Goal: Complete application form

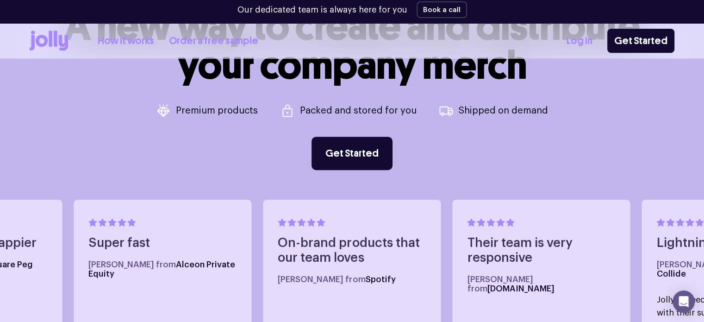
scroll to position [398, 0]
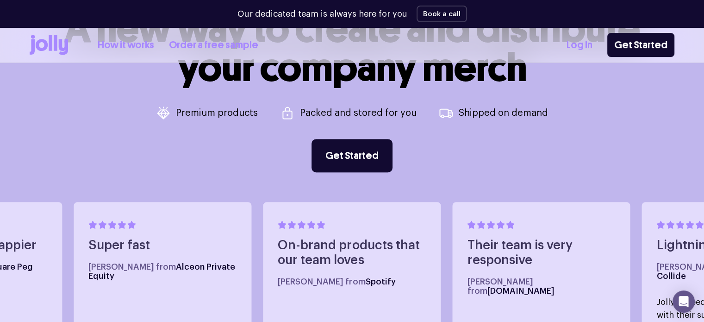
click at [124, 46] on link "How it works" at bounding box center [126, 44] width 56 height 15
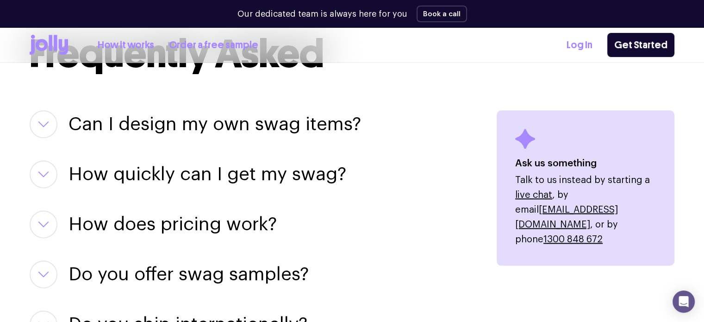
scroll to position [1203, 0]
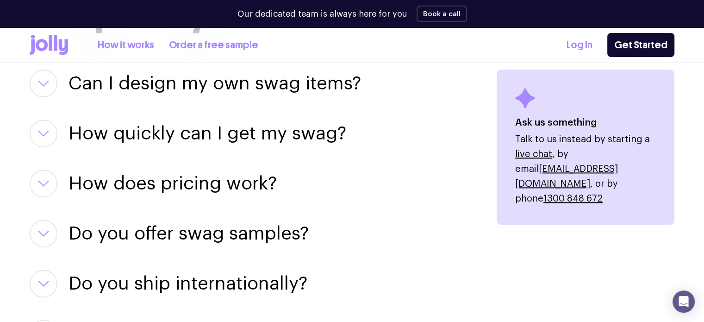
click at [192, 85] on h3 "Can I design my own swag items?" at bounding box center [214, 83] width 292 height 28
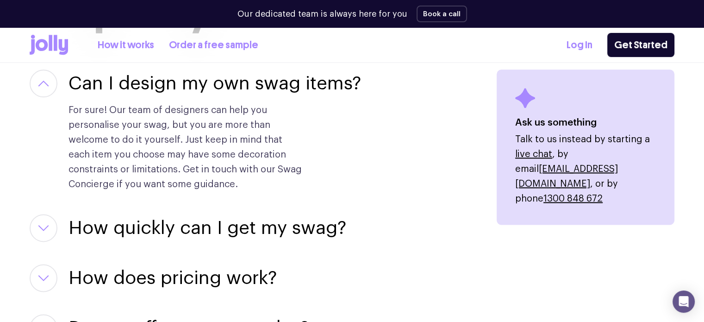
click at [192, 85] on h3 "Can I design my own swag items?" at bounding box center [214, 83] width 292 height 28
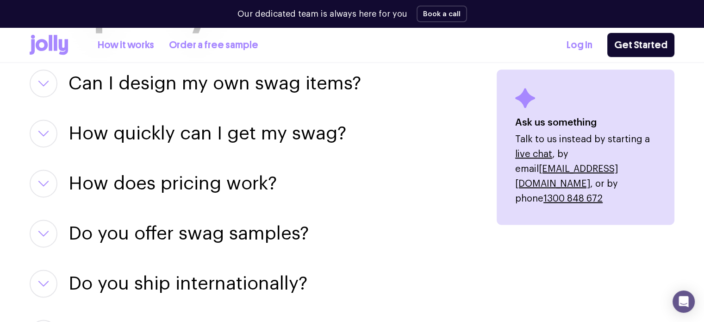
click at [57, 128] on div "How quickly can I get my swag? If you need something in a hurry, let your Swag …" at bounding box center [252, 133] width 445 height 28
click at [51, 130] on button "button" at bounding box center [44, 133] width 28 height 28
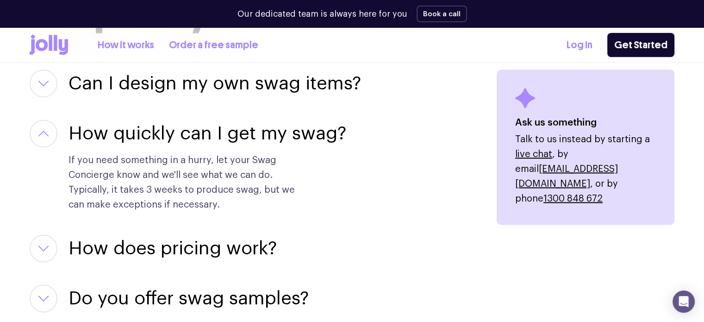
click at [51, 126] on button "button" at bounding box center [44, 133] width 28 height 28
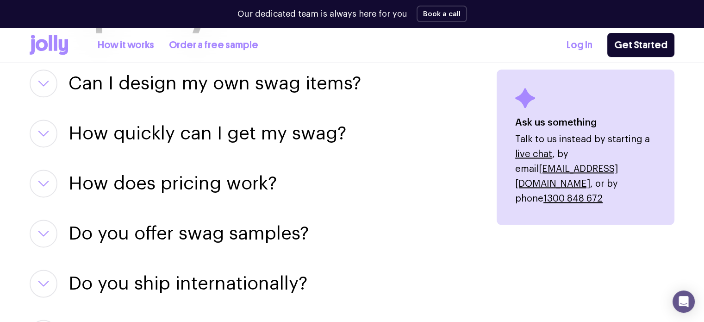
click at [50, 174] on button "button" at bounding box center [44, 183] width 28 height 28
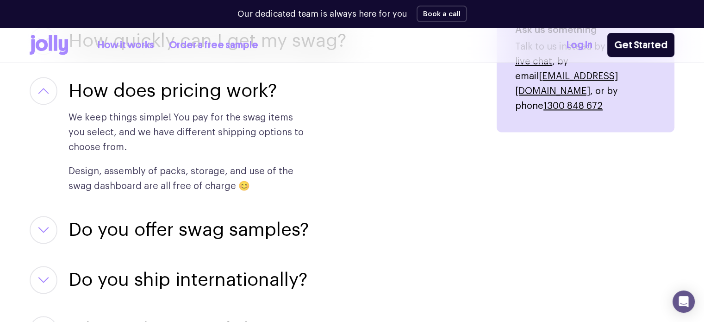
click at [54, 92] on button "button" at bounding box center [44, 91] width 28 height 28
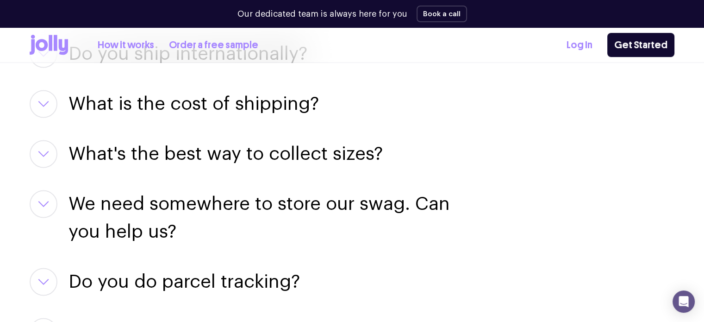
scroll to position [1481, 0]
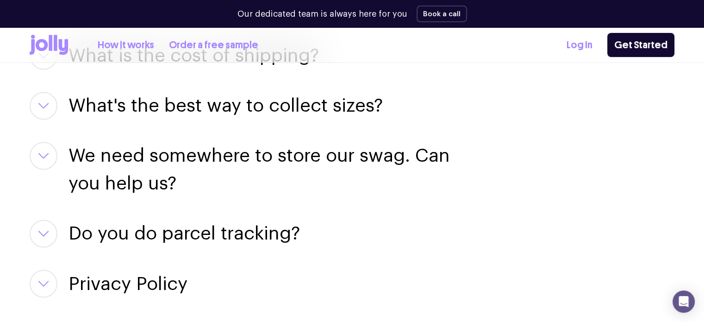
click at [57, 109] on div "What's the best way to collect sizes? You can collect sizes on your end, or we …" at bounding box center [252, 106] width 445 height 28
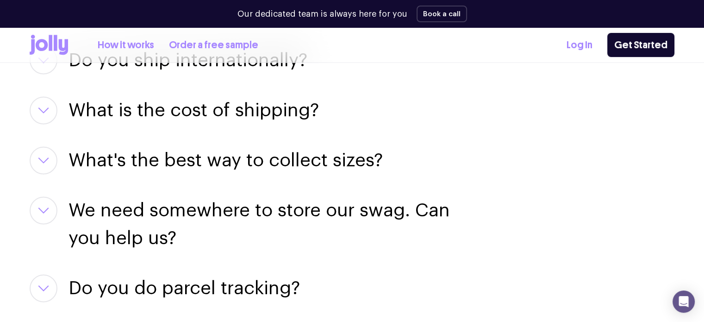
scroll to position [1388, 0]
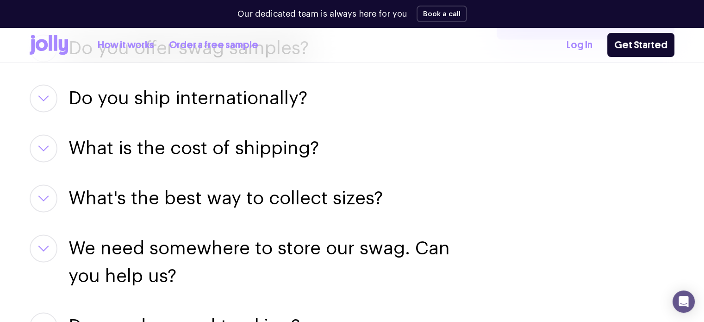
click at [191, 42] on link "Order a free sample" at bounding box center [213, 44] width 89 height 15
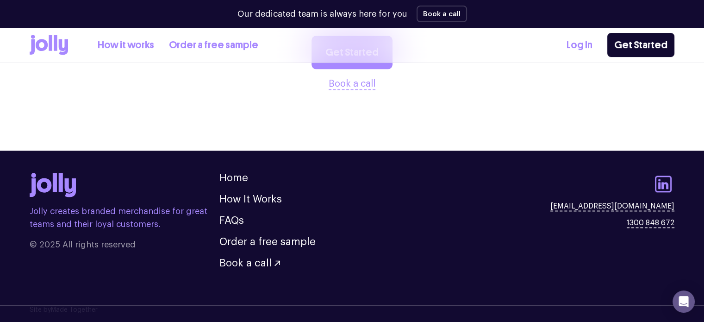
scroll to position [856, 0]
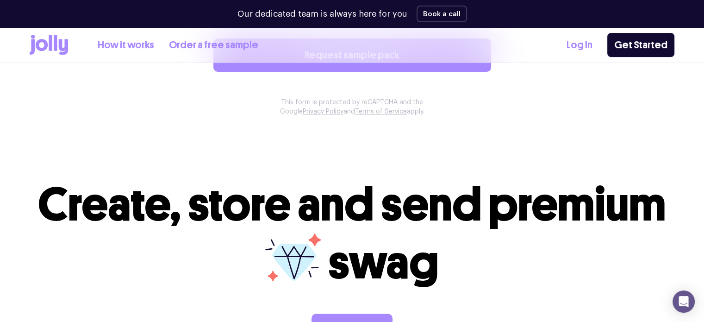
click at [59, 42] on icon at bounding box center [63, 47] width 9 height 16
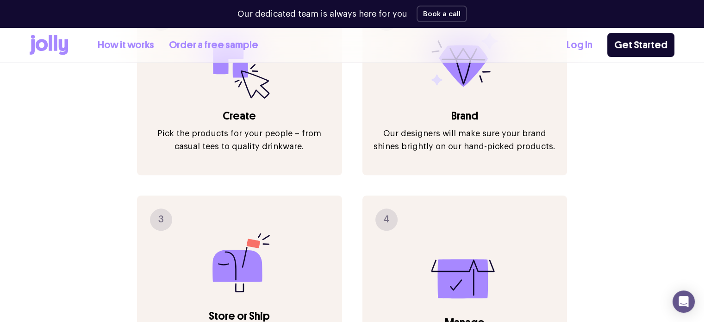
scroll to position [1388, 0]
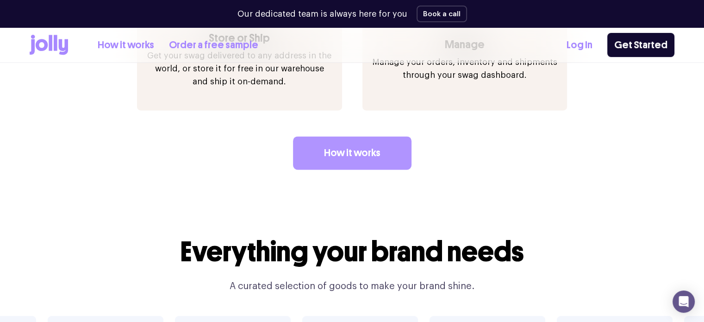
click at [357, 136] on link "How it works" at bounding box center [352, 152] width 118 height 33
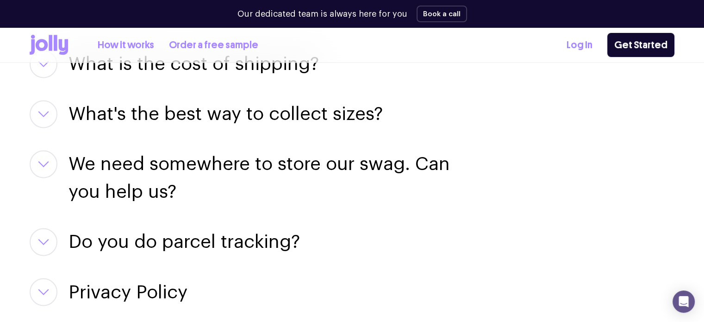
scroll to position [1481, 0]
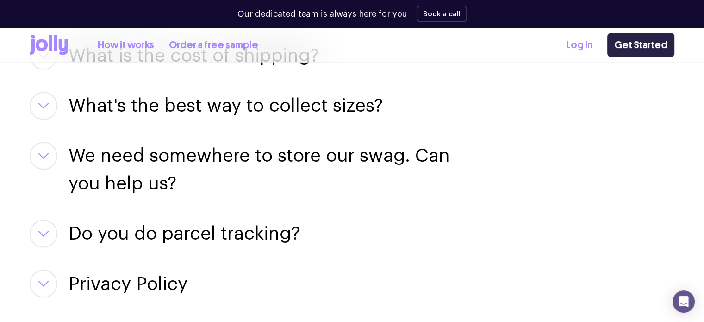
click at [655, 41] on link "Get Started" at bounding box center [640, 45] width 67 height 24
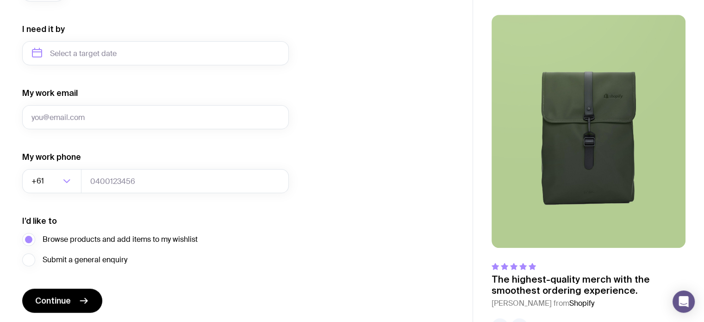
scroll to position [465, 0]
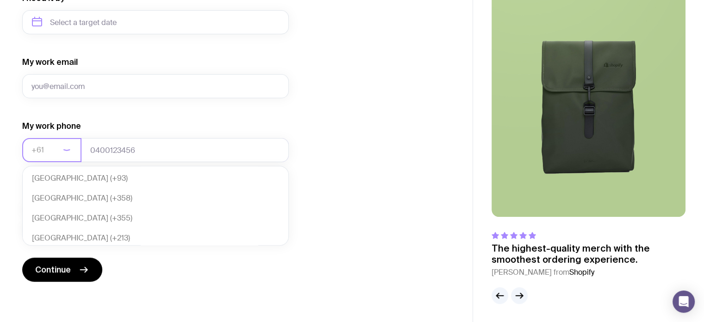
click at [72, 149] on div "Loading..." at bounding box center [71, 150] width 20 height 24
click at [111, 179] on li "Philippines (+63)" at bounding box center [156, 178] width 266 height 20
type input "63"
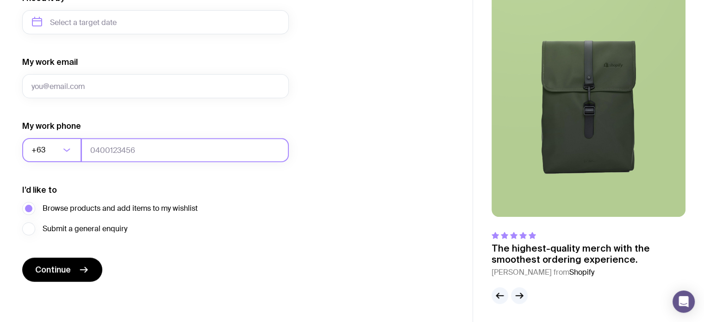
click at [124, 154] on input "tel" at bounding box center [185, 150] width 208 height 24
type input "639612242248"
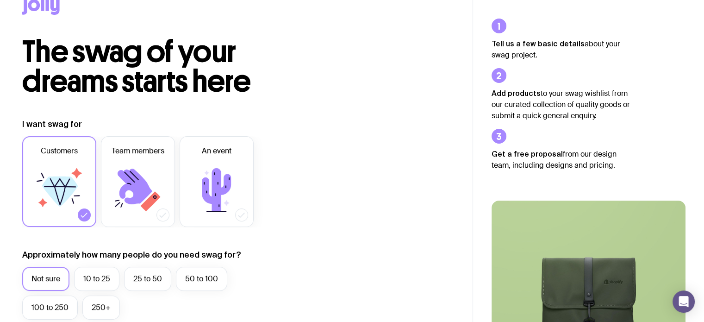
scroll to position [2, 0]
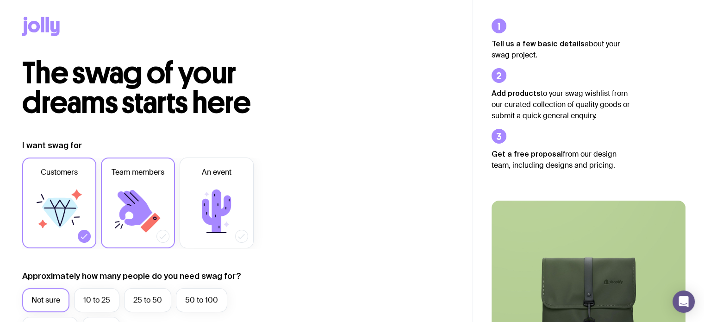
click at [138, 195] on icon at bounding box center [135, 208] width 35 height 36
click at [0, 0] on input "Team members" at bounding box center [0, 0] width 0 height 0
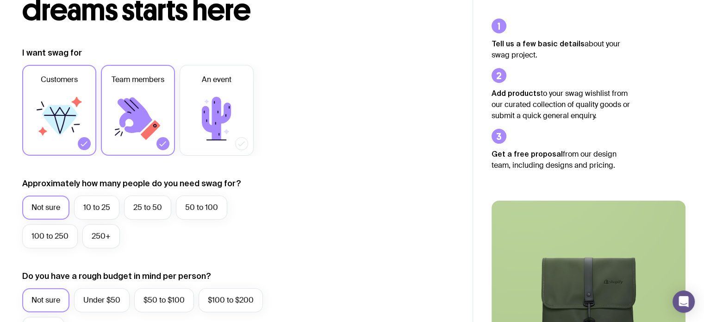
scroll to position [94, 0]
drag, startPoint x: 182, startPoint y: 126, endPoint x: 186, endPoint y: 186, distance: 60.2
click at [182, 126] on label "An event" at bounding box center [217, 110] width 74 height 91
click at [0, 0] on input "An event" at bounding box center [0, 0] width 0 height 0
click at [196, 112] on icon at bounding box center [217, 119] width 56 height 56
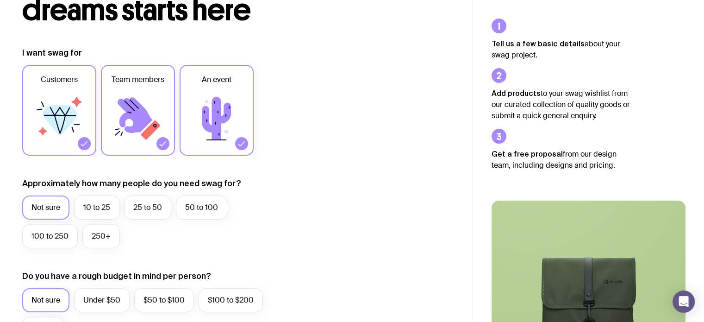
click at [0, 0] on input "An event" at bounding box center [0, 0] width 0 height 0
click at [118, 108] on icon at bounding box center [138, 119] width 56 height 56
click at [0, 0] on input "Team members" at bounding box center [0, 0] width 0 height 0
click at [72, 100] on icon at bounding box center [59, 119] width 56 height 56
click at [0, 0] on input "Customers" at bounding box center [0, 0] width 0 height 0
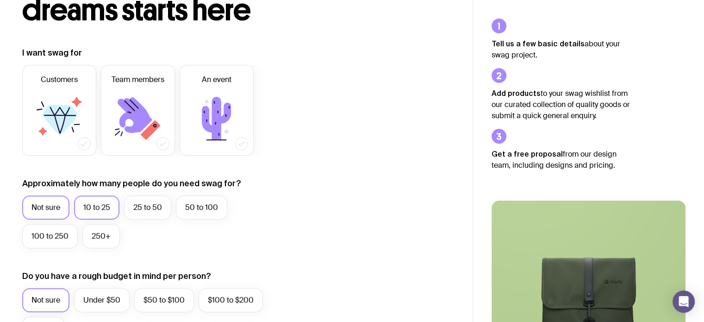
click at [118, 201] on label "10 to 25" at bounding box center [96, 207] width 45 height 24
click at [0, 0] on input "10 to 25" at bounding box center [0, 0] width 0 height 0
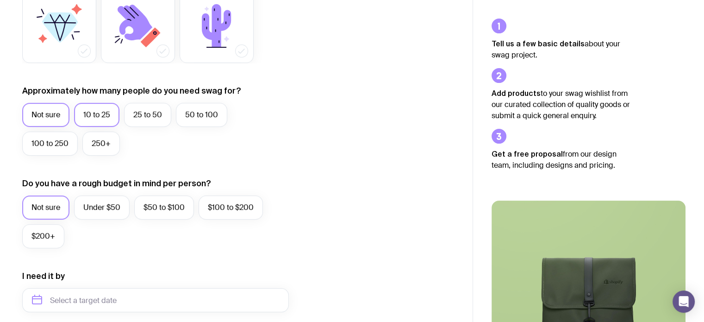
click at [54, 111] on label "Not sure" at bounding box center [45, 115] width 47 height 24
click at [0, 0] on input "Not sure" at bounding box center [0, 0] width 0 height 0
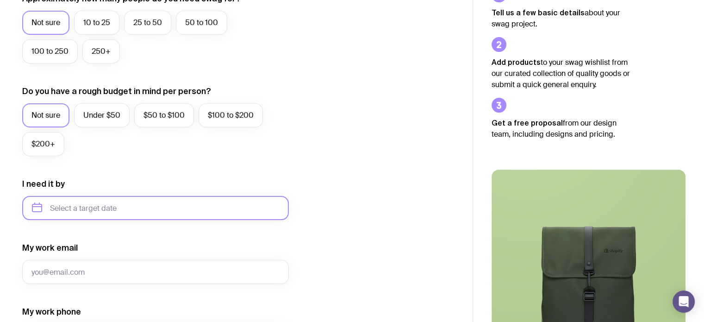
scroll to position [279, 0]
click at [81, 203] on input "text" at bounding box center [155, 207] width 267 height 24
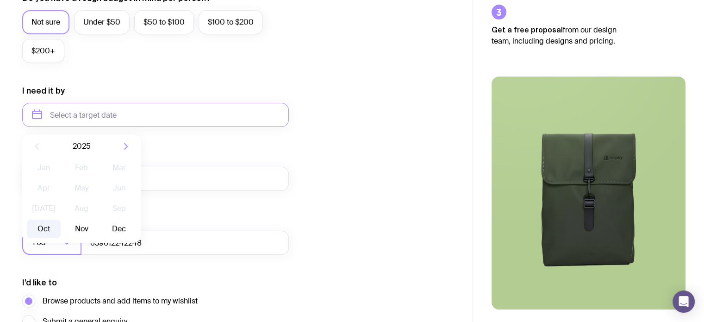
click at [46, 230] on button "Oct" at bounding box center [44, 228] width 34 height 19
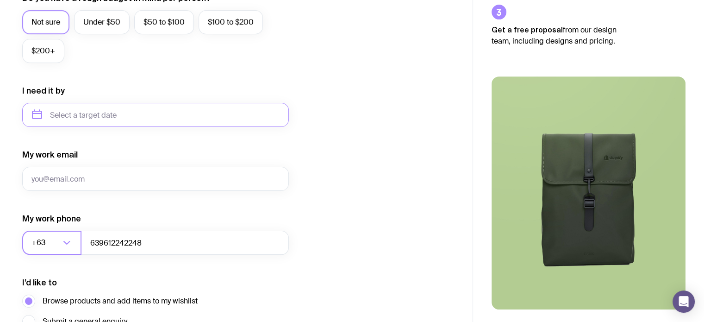
type input "[DATE]"
click at [107, 172] on input "My work email" at bounding box center [155, 179] width 267 height 24
type input "[EMAIL_ADDRESS][DOMAIN_NAME]"
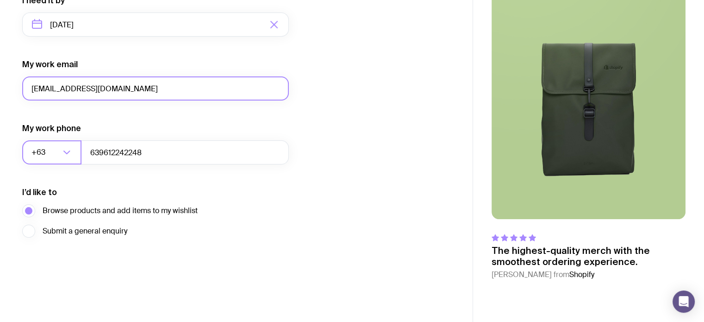
scroll to position [465, 0]
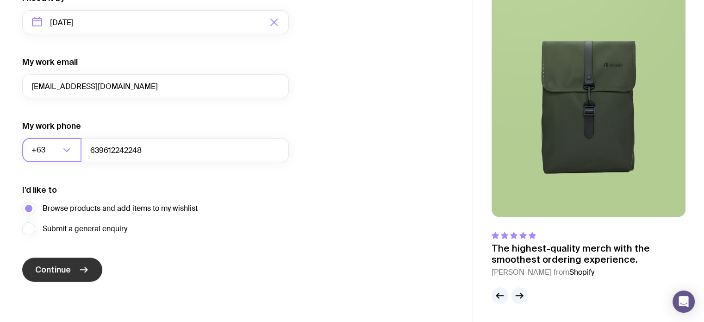
click at [79, 272] on icon "submit" at bounding box center [83, 269] width 11 height 11
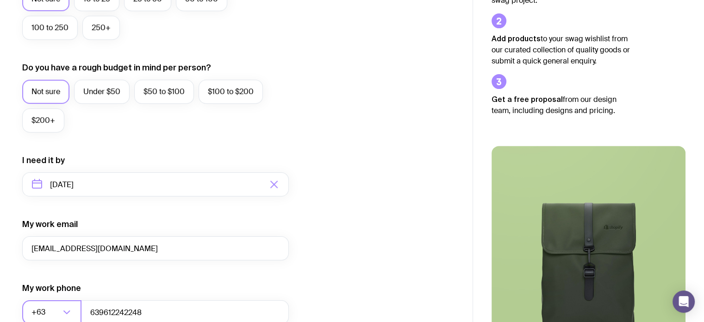
scroll to position [104, 0]
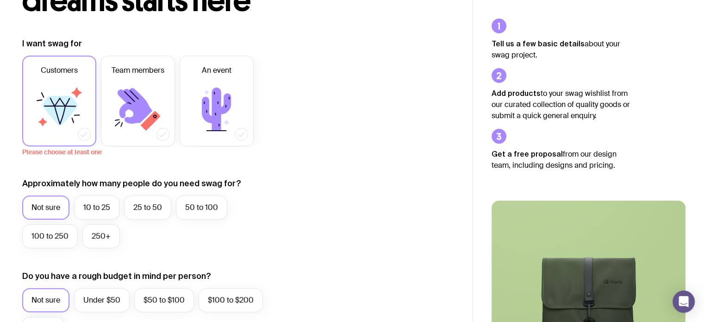
click at [66, 107] on icon at bounding box center [60, 111] width 36 height 30
click at [0, 0] on input "Customers" at bounding box center [0, 0] width 0 height 0
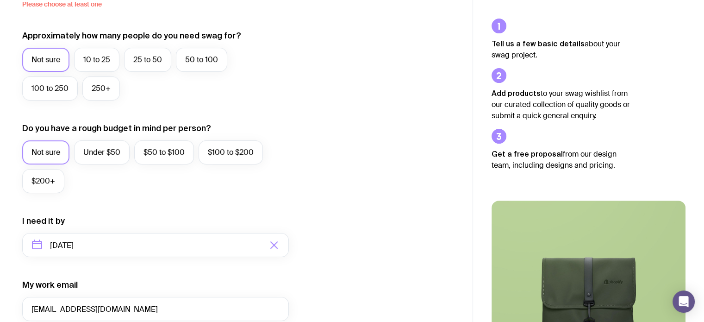
scroll to position [474, 0]
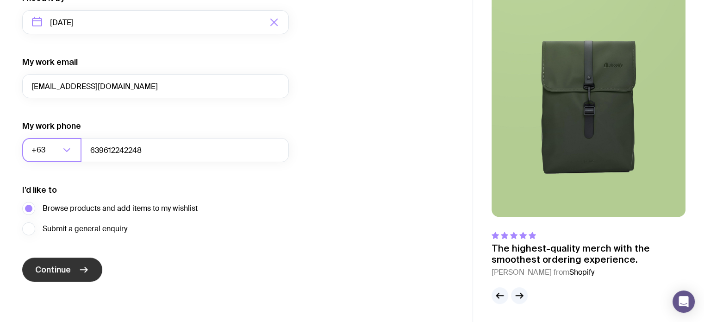
click at [67, 272] on span "Continue" at bounding box center [53, 269] width 36 height 11
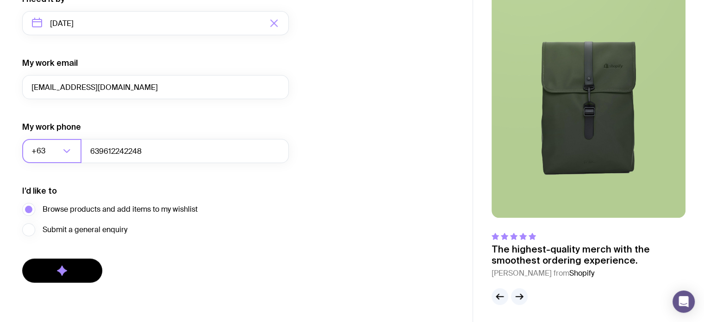
scroll to position [465, 0]
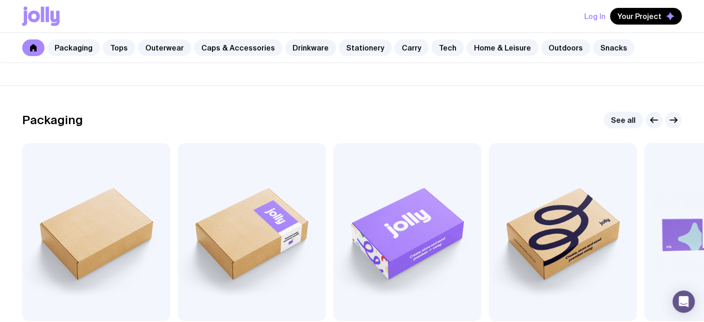
scroll to position [124, 0]
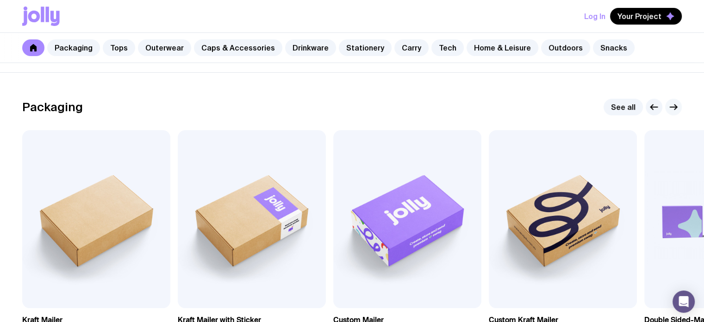
click at [670, 102] on icon "button" at bounding box center [673, 106] width 11 height 11
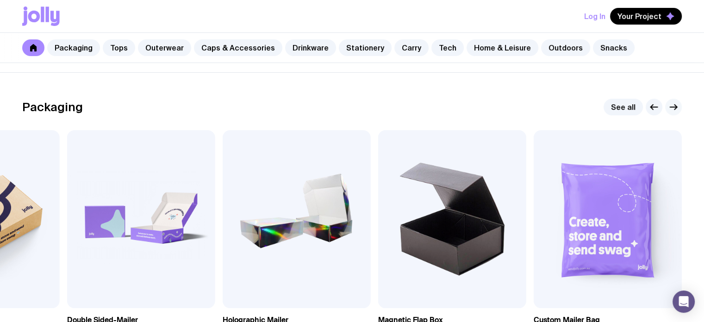
click at [670, 103] on icon "button" at bounding box center [673, 106] width 11 height 11
click at [654, 102] on icon "button" at bounding box center [653, 106] width 11 height 11
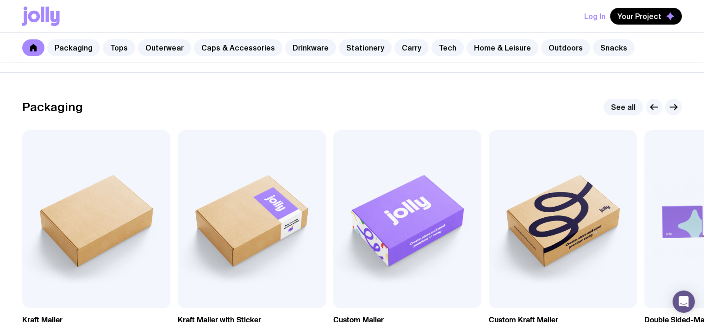
click at [650, 109] on icon "button" at bounding box center [653, 106] width 11 height 11
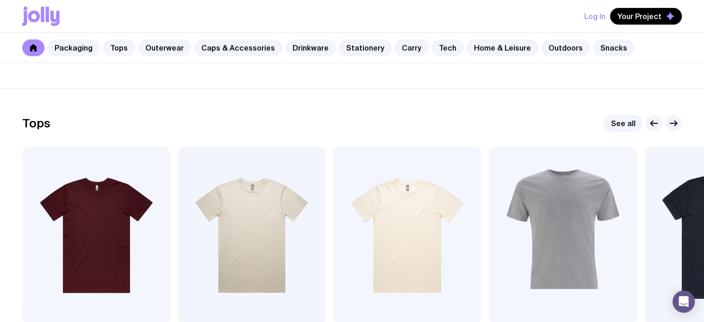
scroll to position [402, 0]
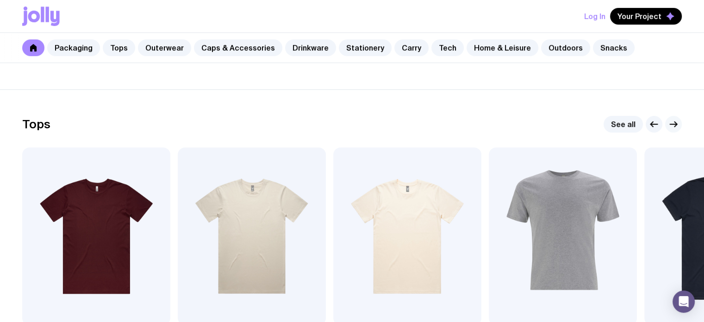
click at [670, 123] on icon "button" at bounding box center [673, 123] width 11 height 11
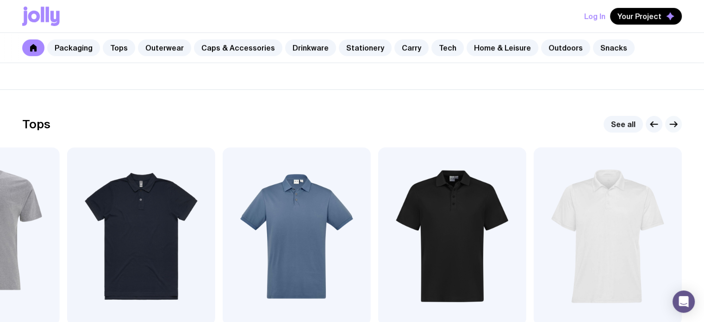
click at [668, 124] on icon "button" at bounding box center [673, 123] width 11 height 11
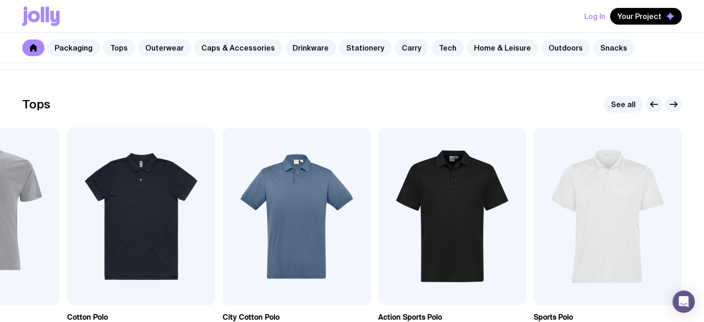
scroll to position [309, 0]
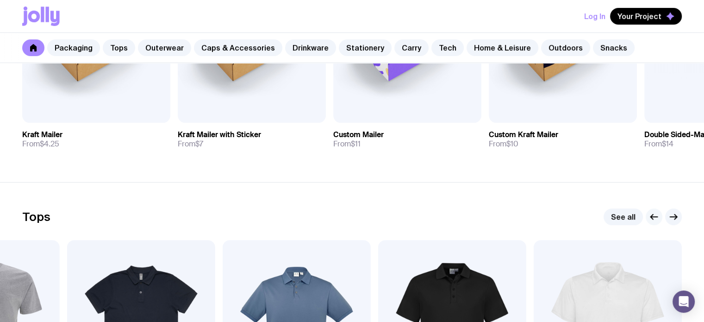
click at [654, 212] on icon "button" at bounding box center [653, 216] width 11 height 11
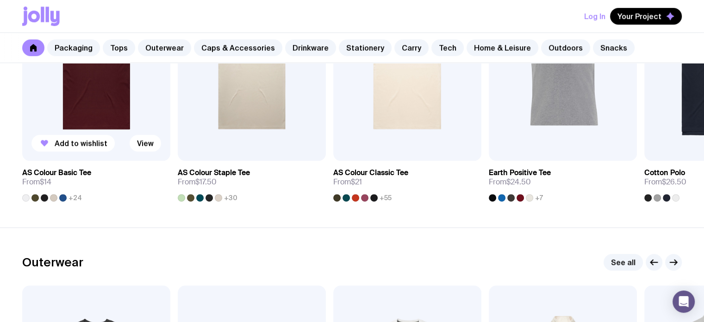
scroll to position [494, 0]
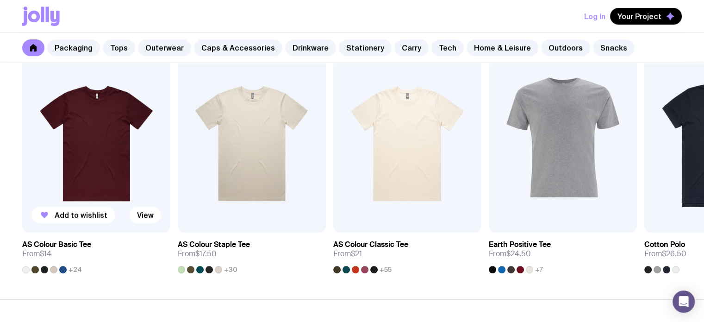
click at [130, 166] on img at bounding box center [96, 144] width 148 height 178
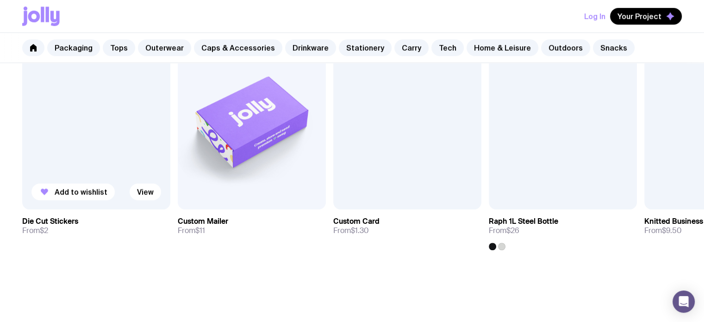
scroll to position [672, 0]
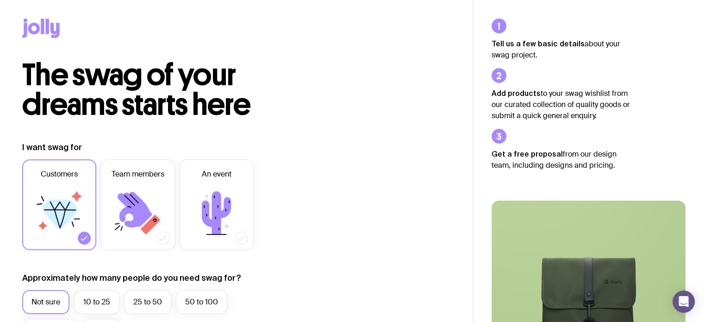
click at [51, 30] on icon at bounding box center [54, 30] width 9 height 15
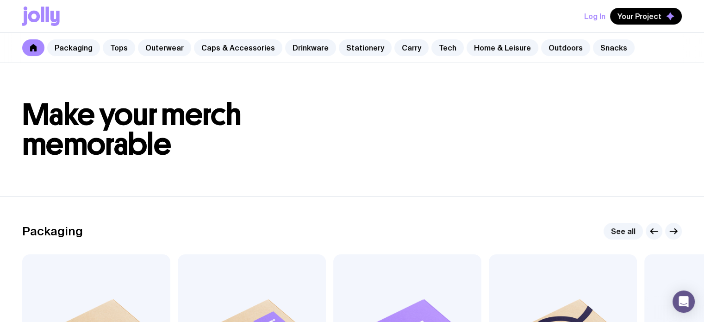
click at [43, 20] on icon at bounding box center [42, 13] width 3 height 15
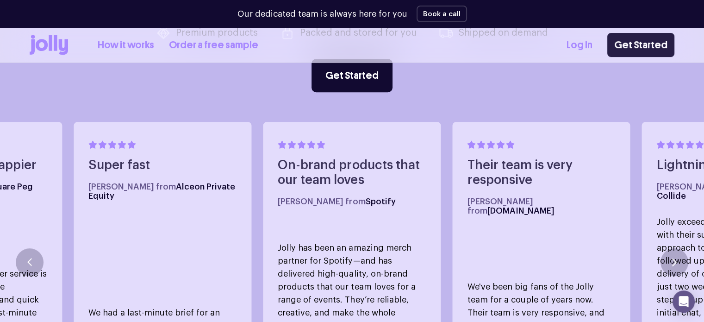
scroll to position [396, 0]
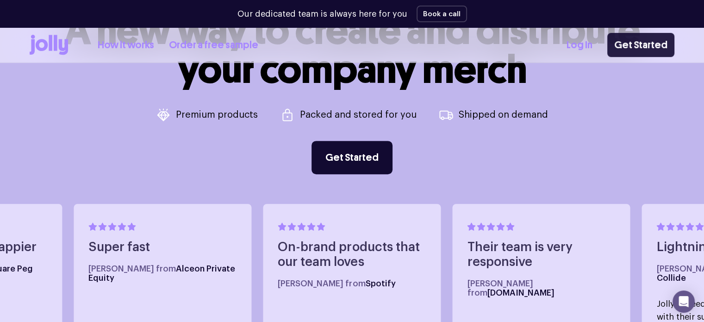
click at [656, 50] on link "Get Started" at bounding box center [640, 45] width 67 height 24
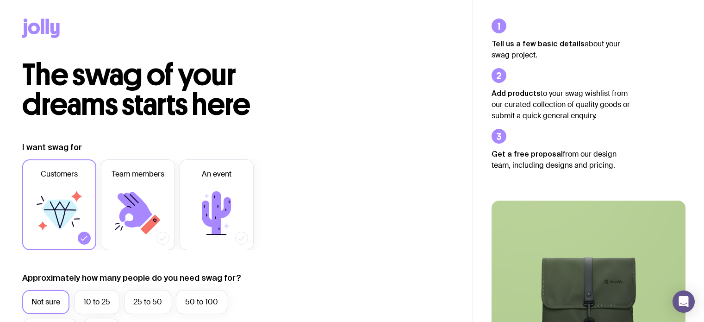
scroll to position [93, 0]
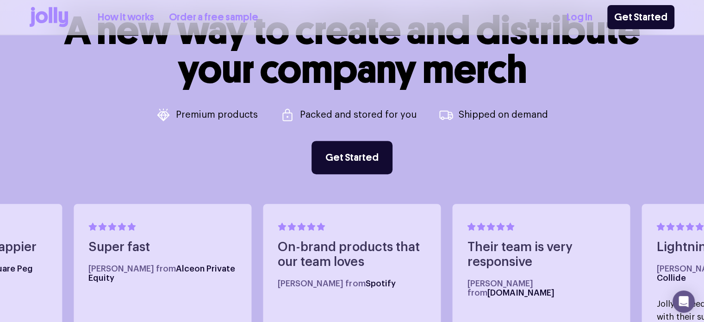
click at [138, 20] on link "How it works" at bounding box center [126, 17] width 56 height 15
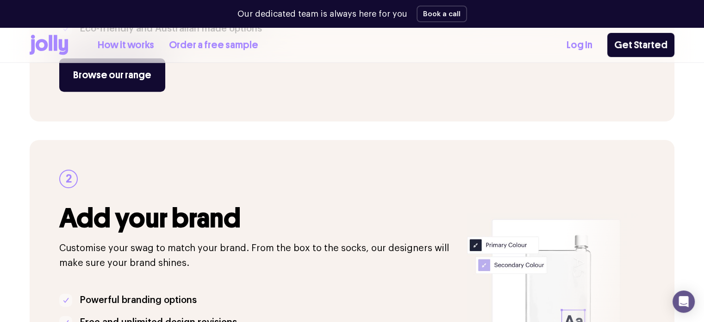
scroll to position [278, 0]
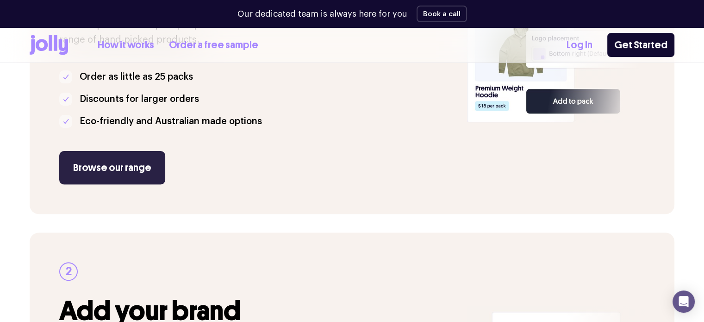
click at [79, 172] on link "Browse our range" at bounding box center [112, 167] width 106 height 33
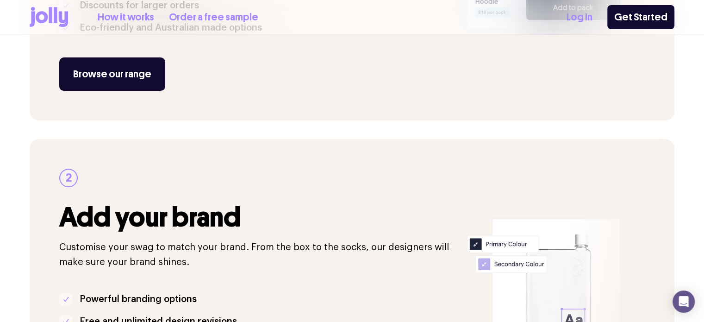
scroll to position [528, 0]
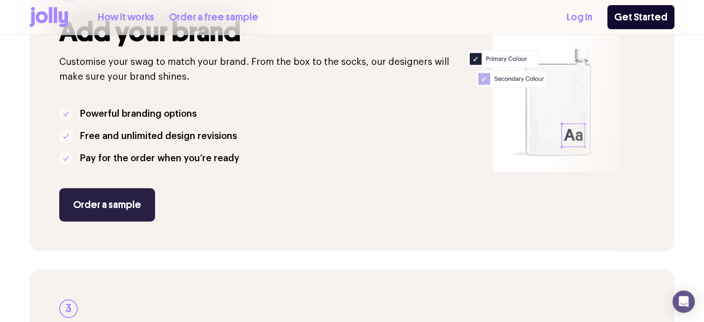
click at [103, 194] on link "Order a sample" at bounding box center [107, 204] width 96 height 33
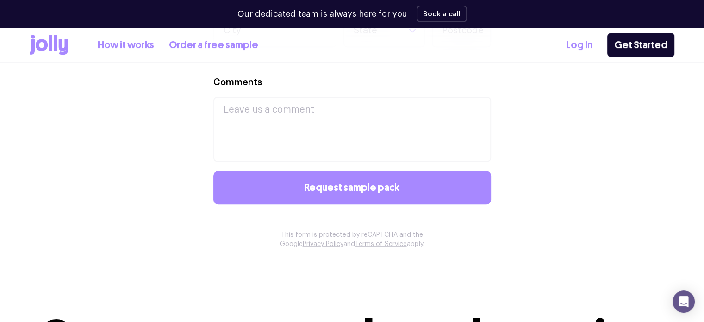
scroll to position [861, 0]
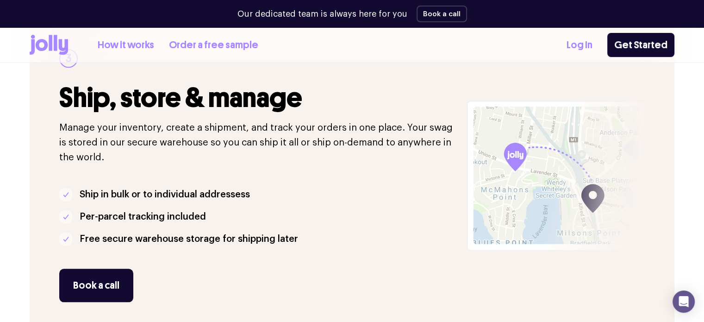
scroll to position [899, 0]
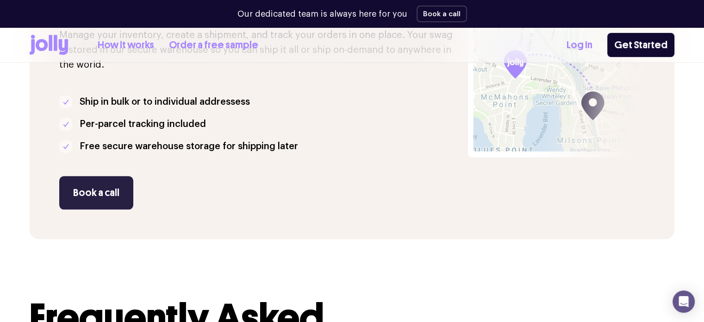
click at [107, 186] on button "Book a call" at bounding box center [96, 192] width 74 height 33
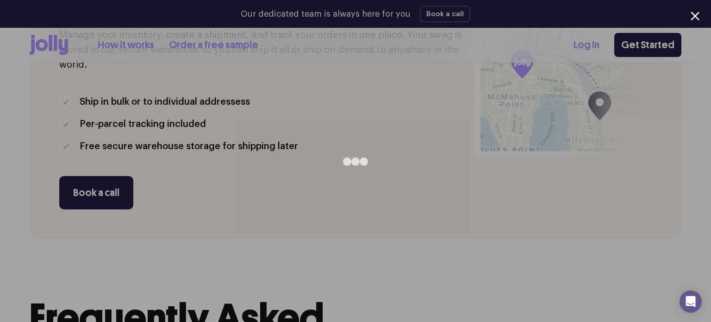
click at [0, 117] on div at bounding box center [355, 161] width 711 height 322
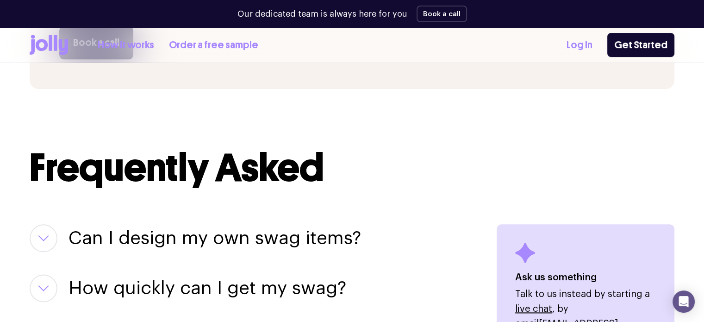
scroll to position [1084, 0]
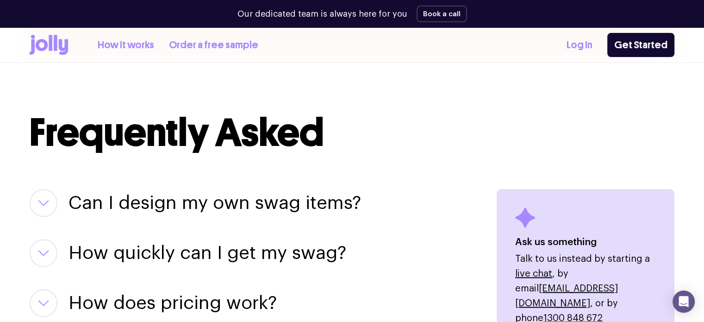
click at [38, 202] on icon "button" at bounding box center [43, 202] width 11 height 6
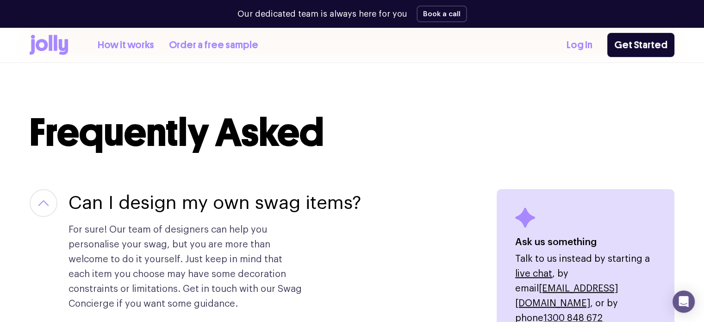
click at [38, 201] on icon "button" at bounding box center [43, 202] width 11 height 6
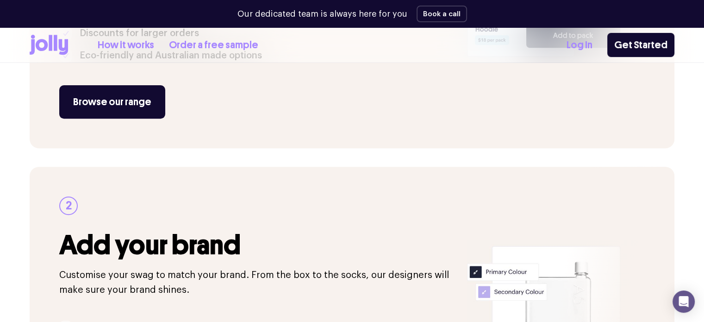
scroll to position [158, 0]
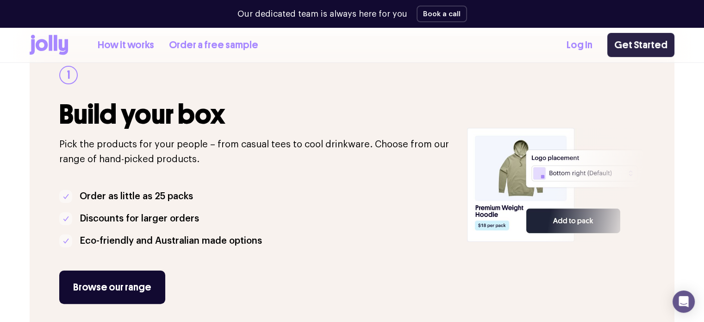
click at [664, 43] on link "Get Started" at bounding box center [640, 45] width 67 height 24
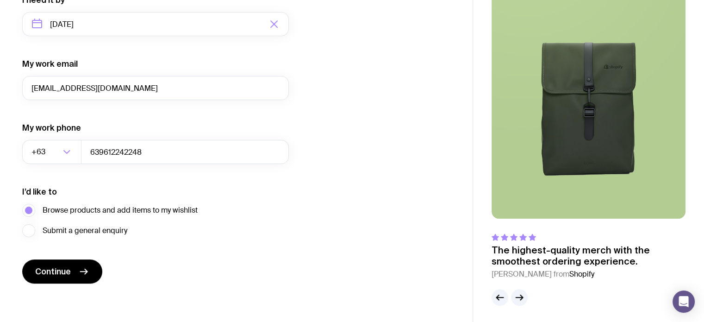
scroll to position [465, 0]
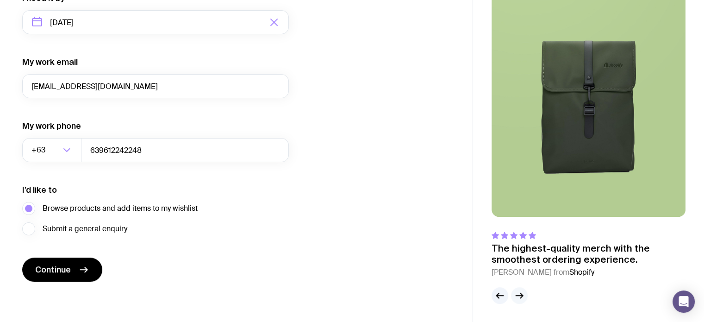
click at [525, 291] on button "button" at bounding box center [519, 295] width 17 height 17
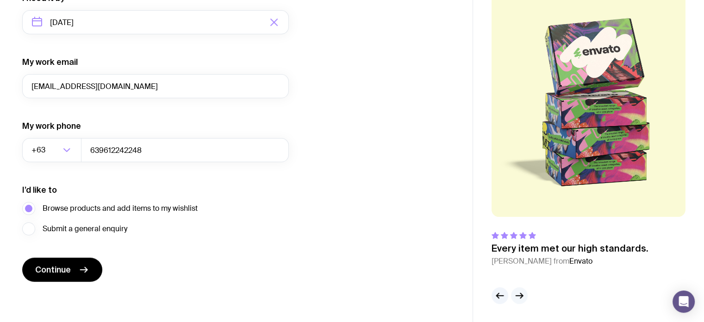
click at [524, 293] on icon "button" at bounding box center [519, 295] width 11 height 11
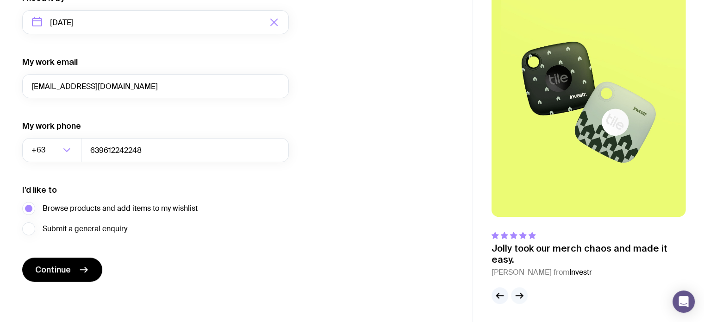
click at [512, 298] on button "button" at bounding box center [519, 295] width 17 height 17
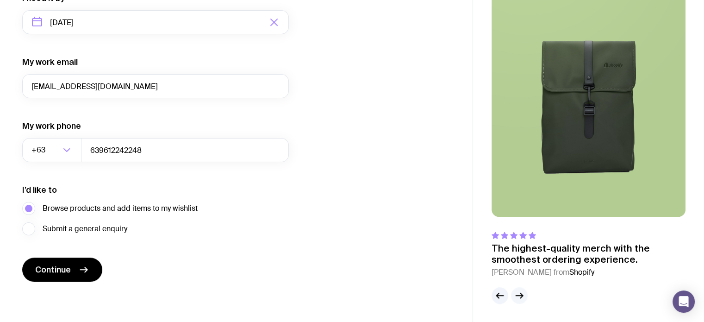
click at [511, 294] on button "button" at bounding box center [519, 295] width 17 height 17
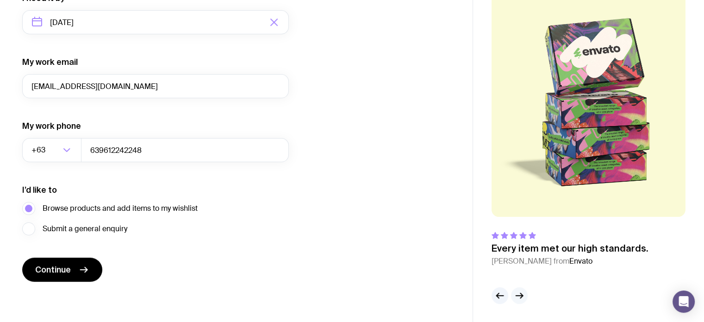
click at [521, 296] on icon "button" at bounding box center [521, 295] width 2 height 5
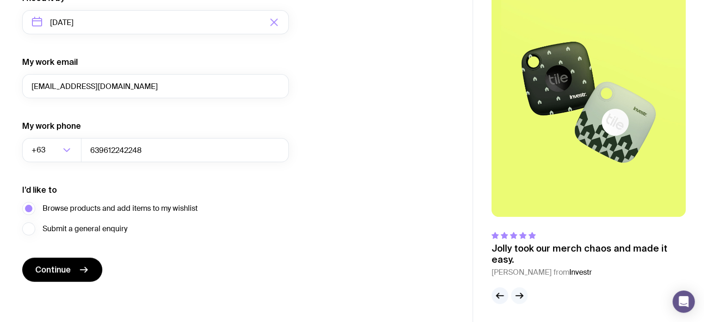
click at [521, 295] on icon "button" at bounding box center [519, 295] width 7 height 0
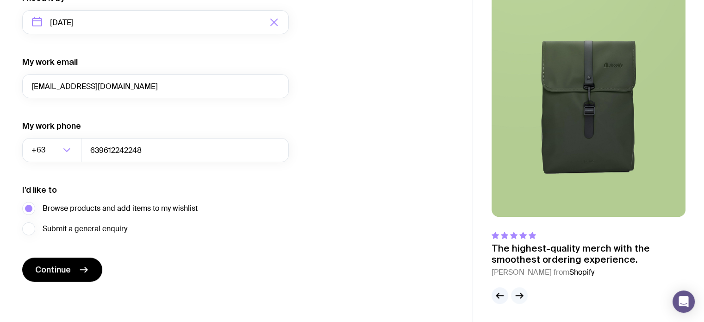
click at [521, 295] on icon "button" at bounding box center [519, 295] width 7 height 0
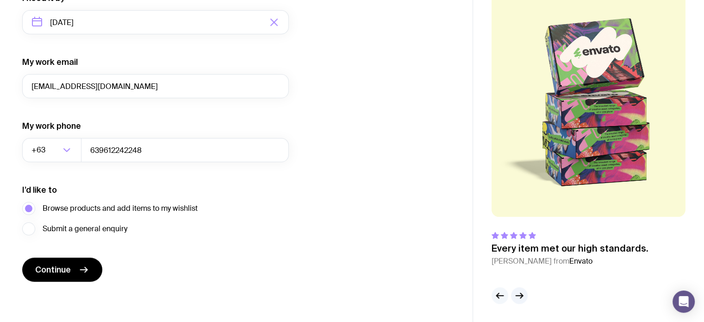
click at [501, 298] on icon "button" at bounding box center [499, 295] width 11 height 11
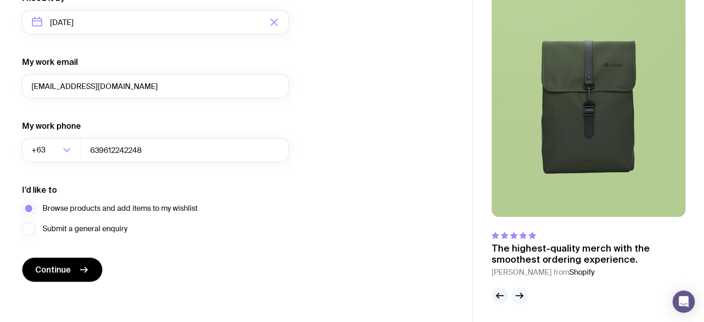
click at [518, 296] on icon "button" at bounding box center [519, 295] width 11 height 11
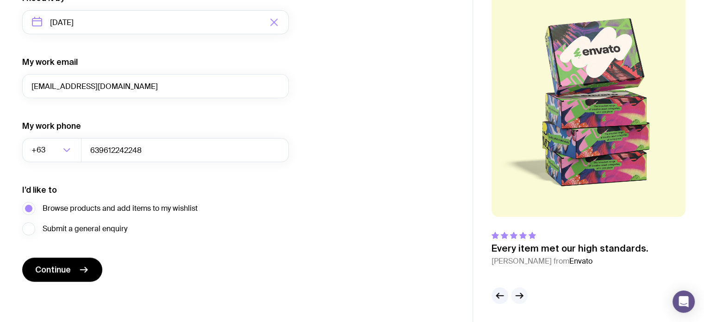
click at [515, 293] on icon "button" at bounding box center [519, 295] width 11 height 11
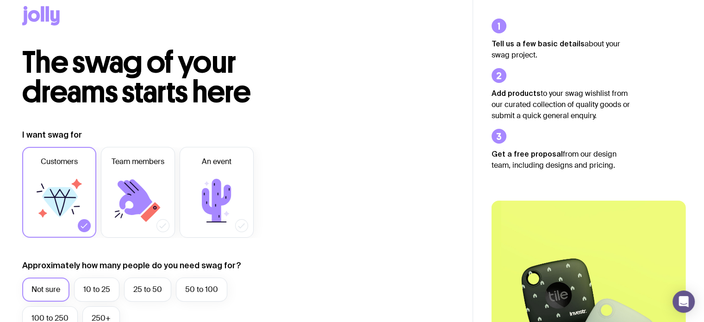
scroll to position [0, 0]
